Goal: Find specific page/section: Find specific page/section

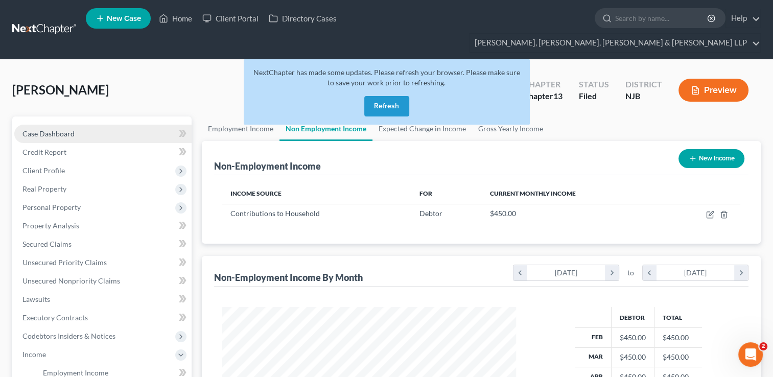
scroll to position [182, 314]
click at [182, 21] on link "Home" at bounding box center [175, 18] width 43 height 18
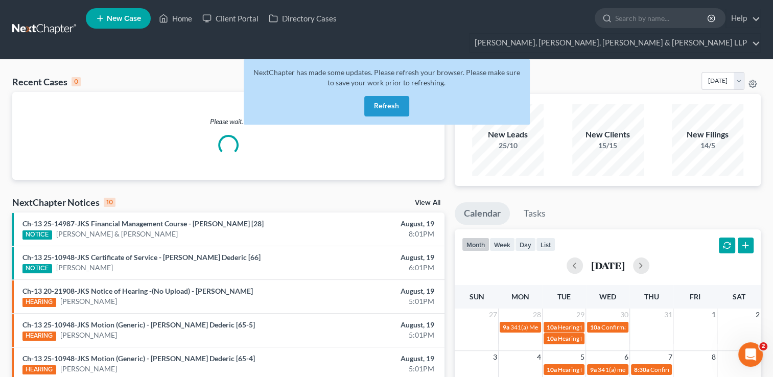
click at [397, 96] on button "Refresh" at bounding box center [386, 106] width 45 height 20
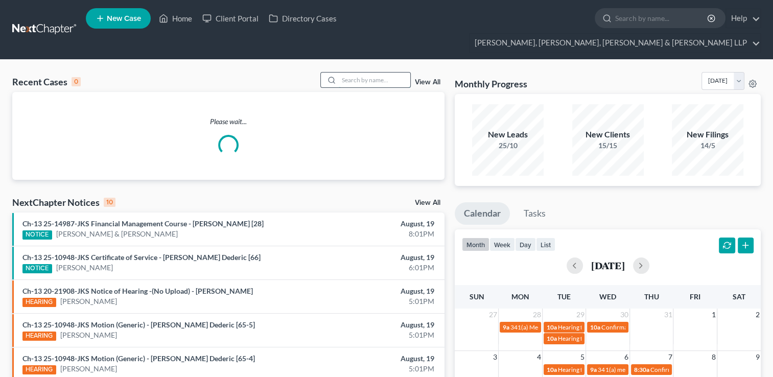
click at [363, 73] on input "search" at bounding box center [375, 80] width 72 height 15
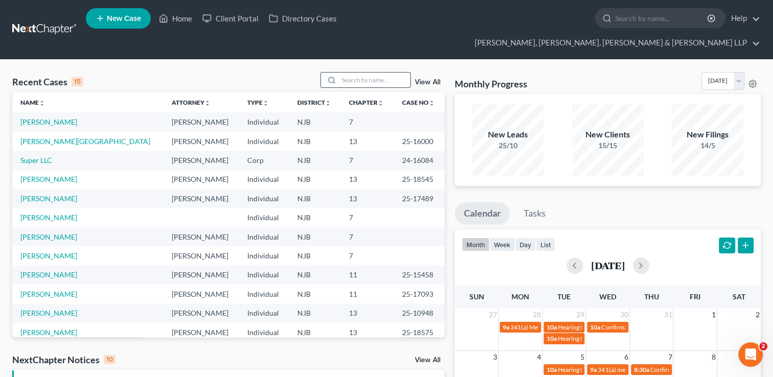
paste input "[PERSON_NAME]"
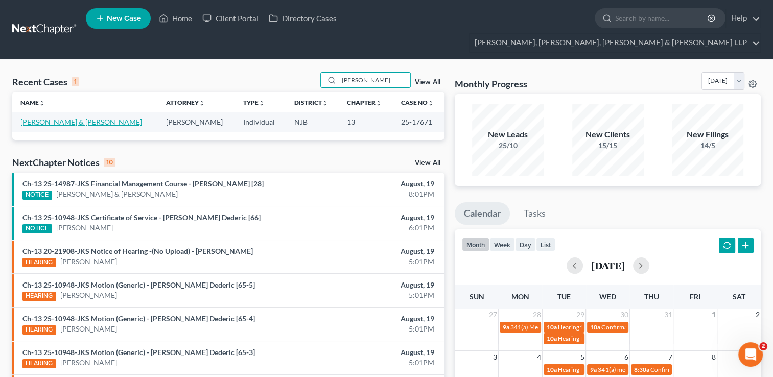
type input "[PERSON_NAME]"
click at [80, 117] on link "[PERSON_NAME] & [PERSON_NAME]" at bounding box center [81, 121] width 122 height 9
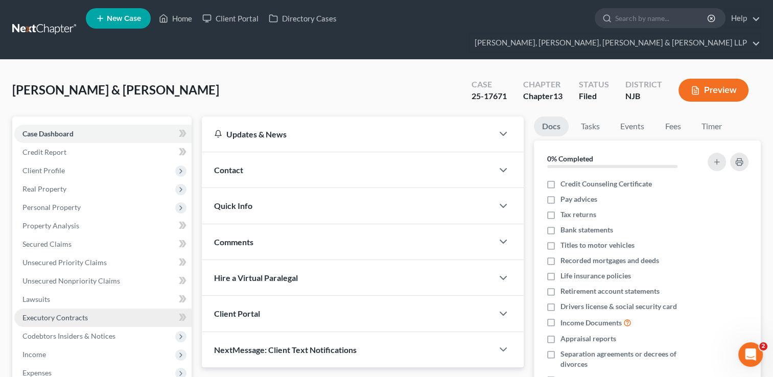
scroll to position [153, 0]
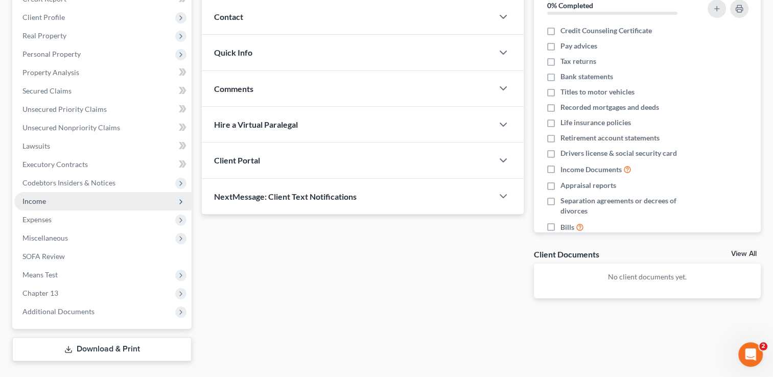
click at [38, 197] on span "Income" at bounding box center [33, 201] width 23 height 9
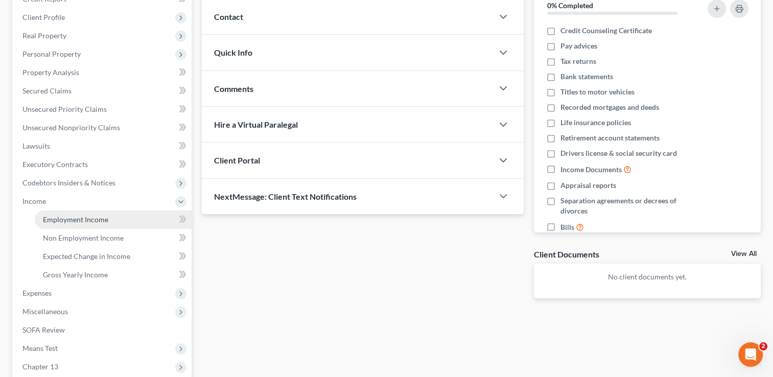
click at [103, 215] on span "Employment Income" at bounding box center [75, 219] width 65 height 9
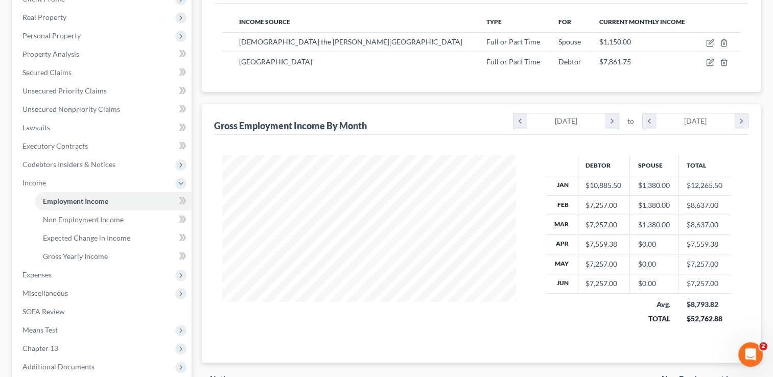
scroll to position [230, 0]
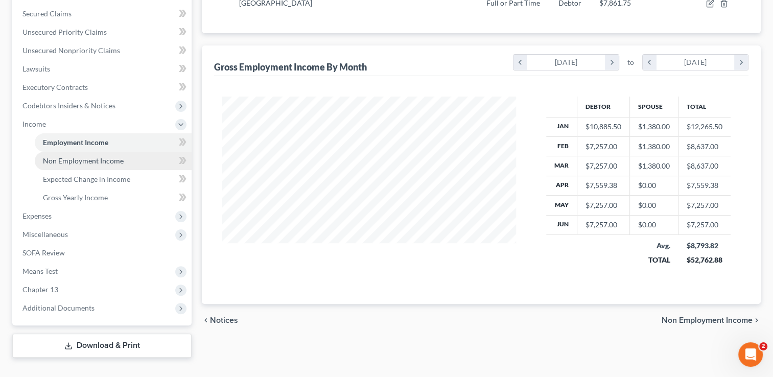
click at [126, 152] on link "Non Employment Income" at bounding box center [113, 161] width 157 height 18
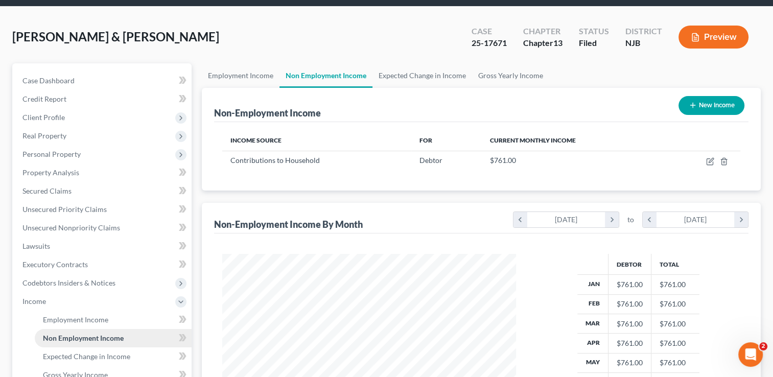
scroll to position [102, 0]
